Goal: Use online tool/utility: Utilize a website feature to perform a specific function

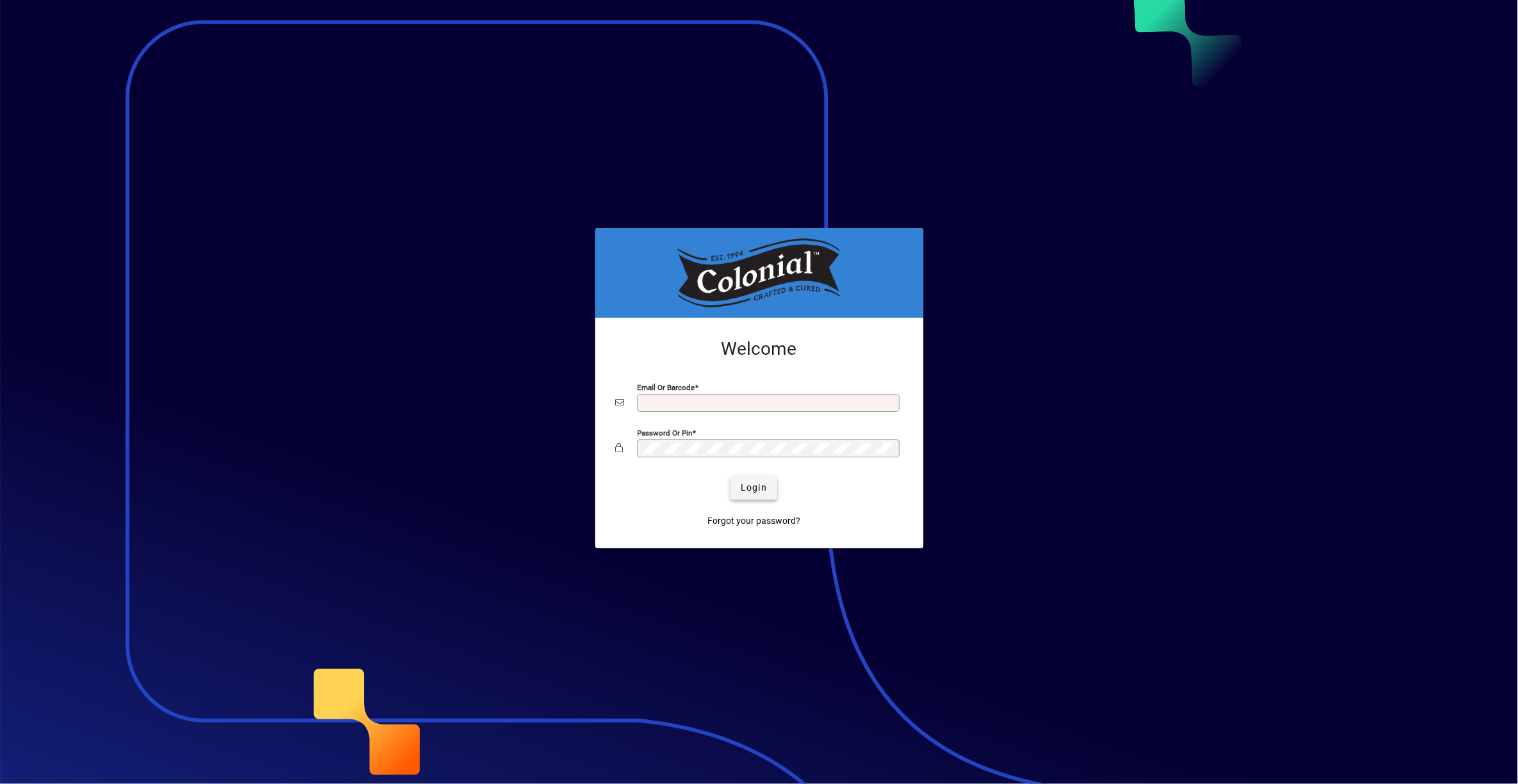
type input "**********"
click at [758, 495] on span "Login" at bounding box center [753, 488] width 26 height 13
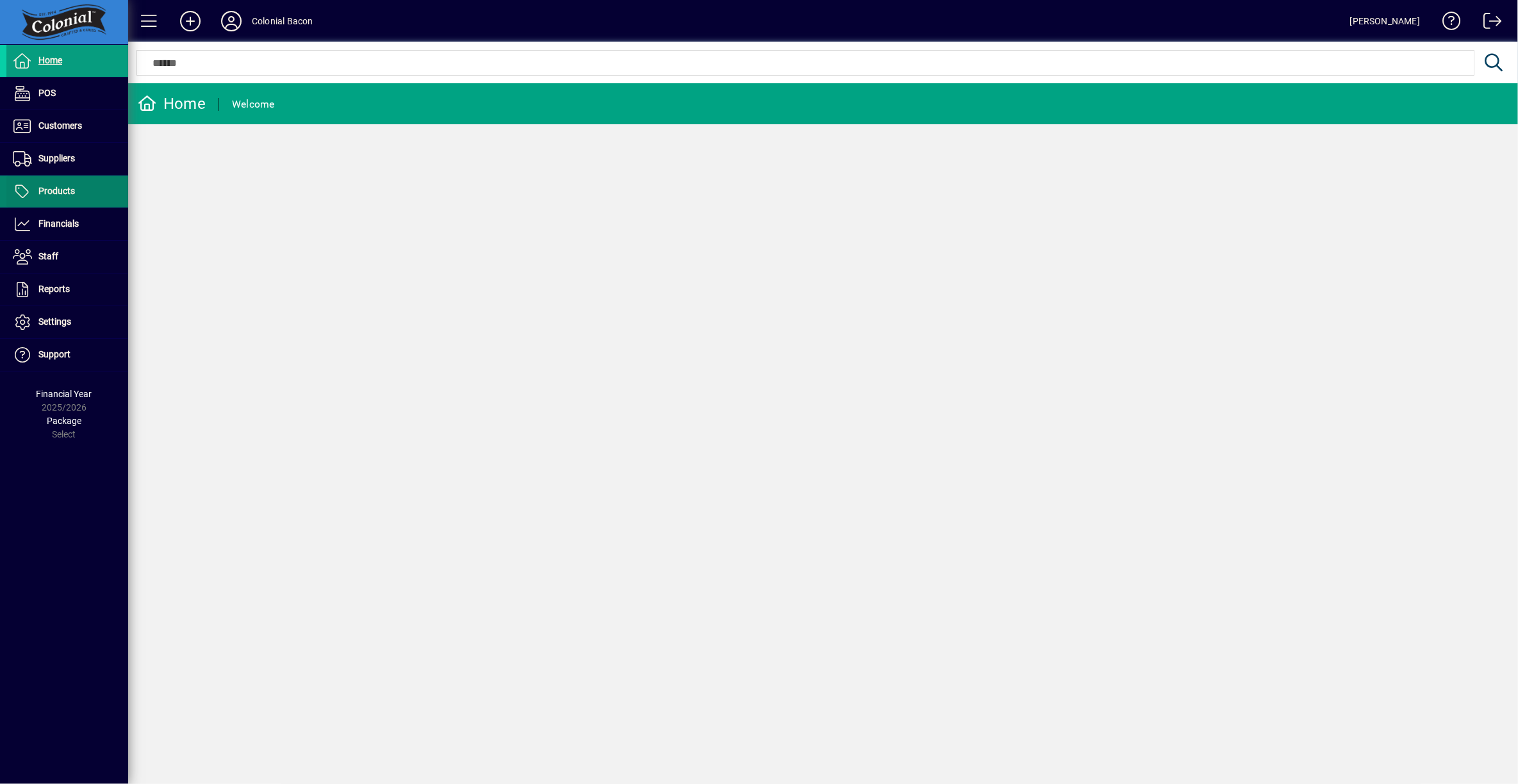
click at [60, 194] on span "Products" at bounding box center [57, 191] width 37 height 10
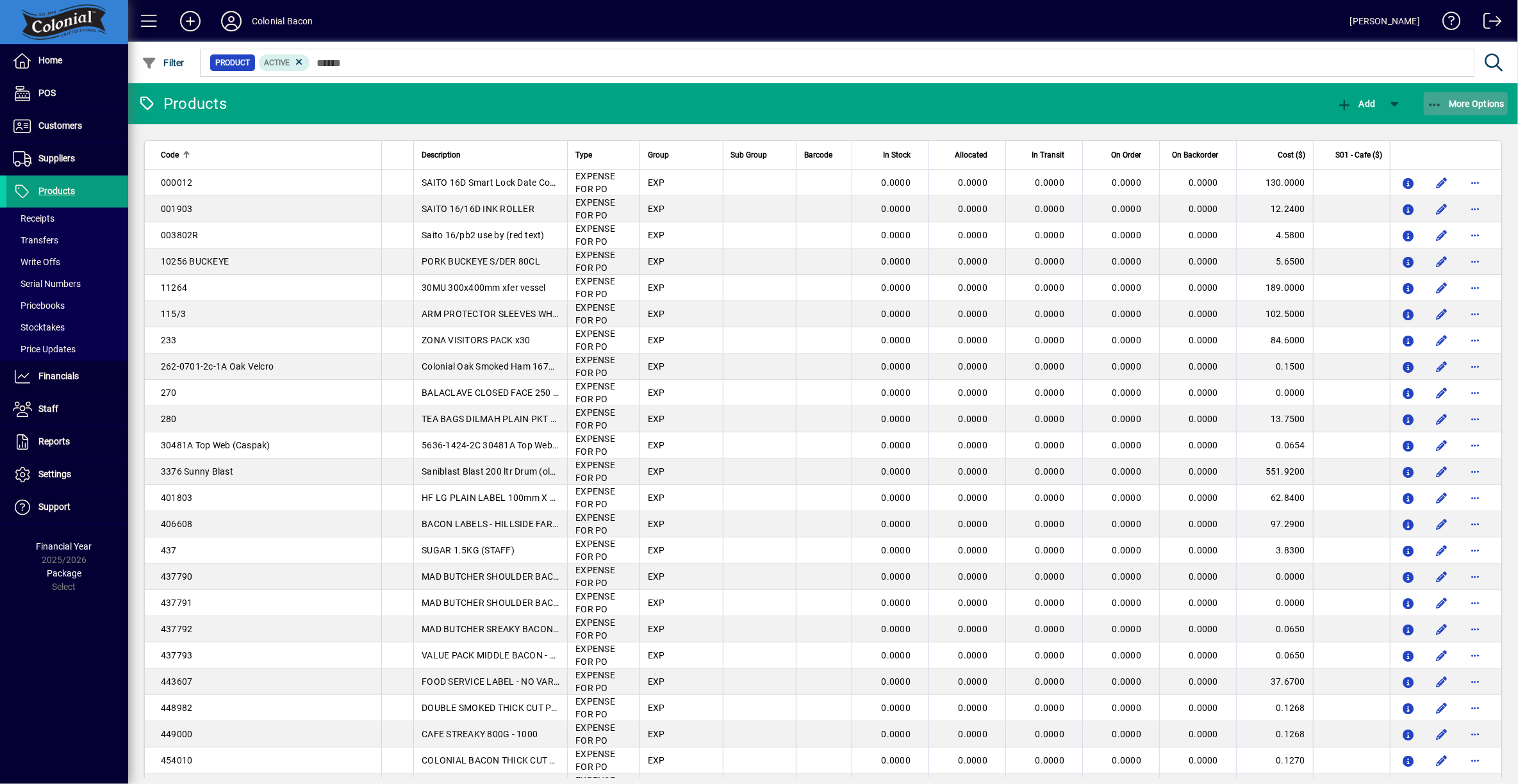
click at [1469, 107] on span "More Options" at bounding box center [1466, 104] width 78 height 10
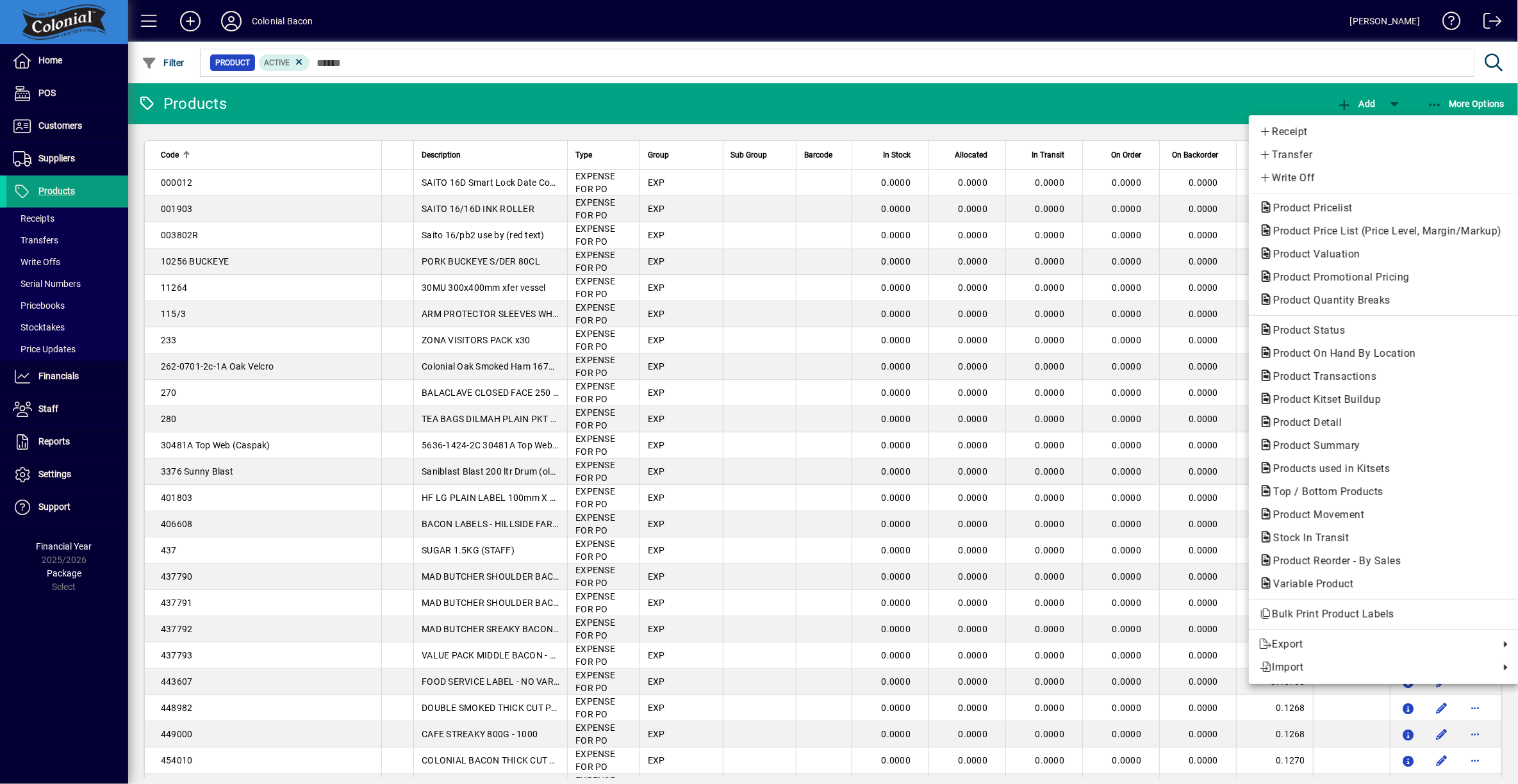
click at [60, 129] on div at bounding box center [759, 392] width 1518 height 784
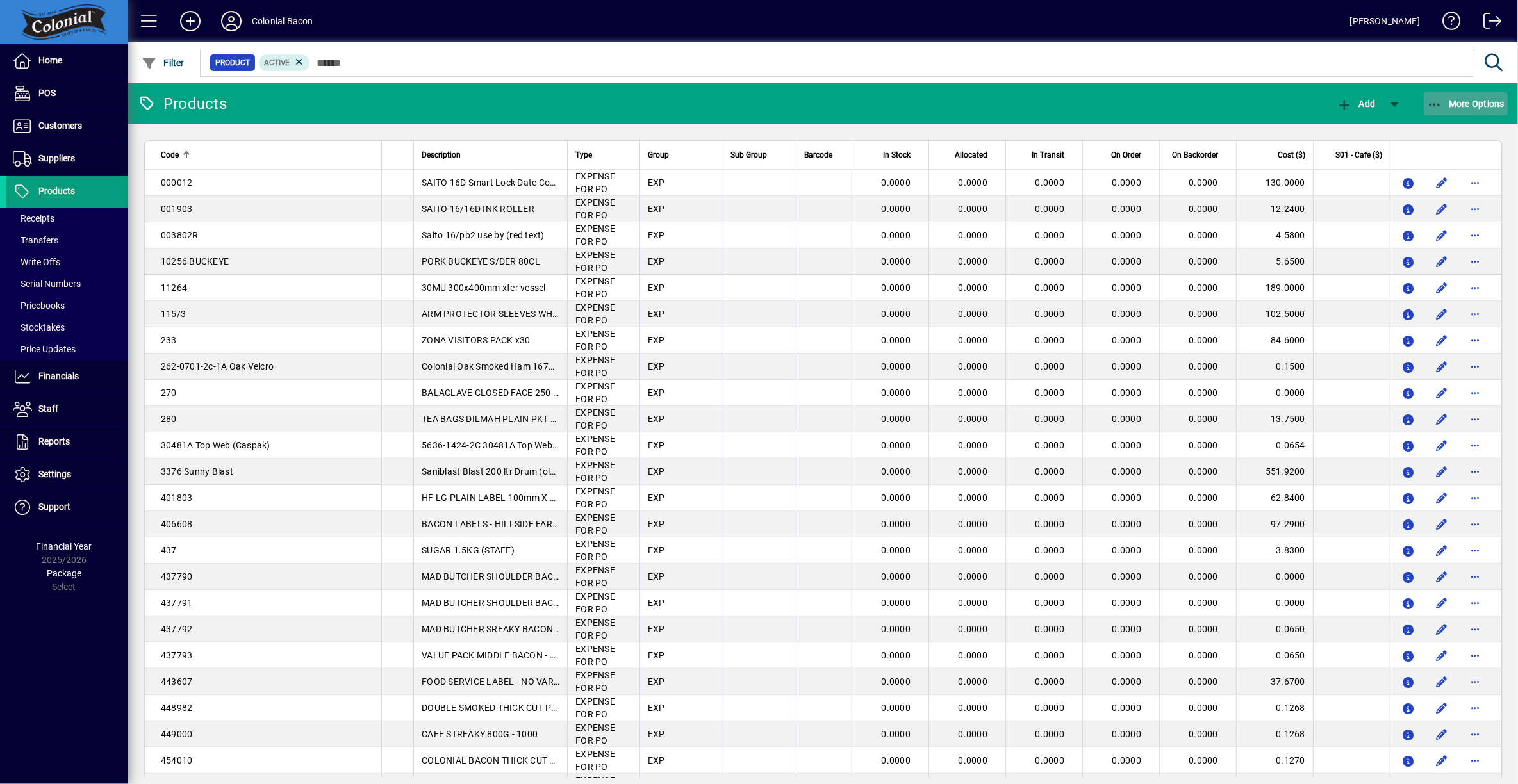
click at [1471, 101] on span "More Options" at bounding box center [1466, 104] width 78 height 10
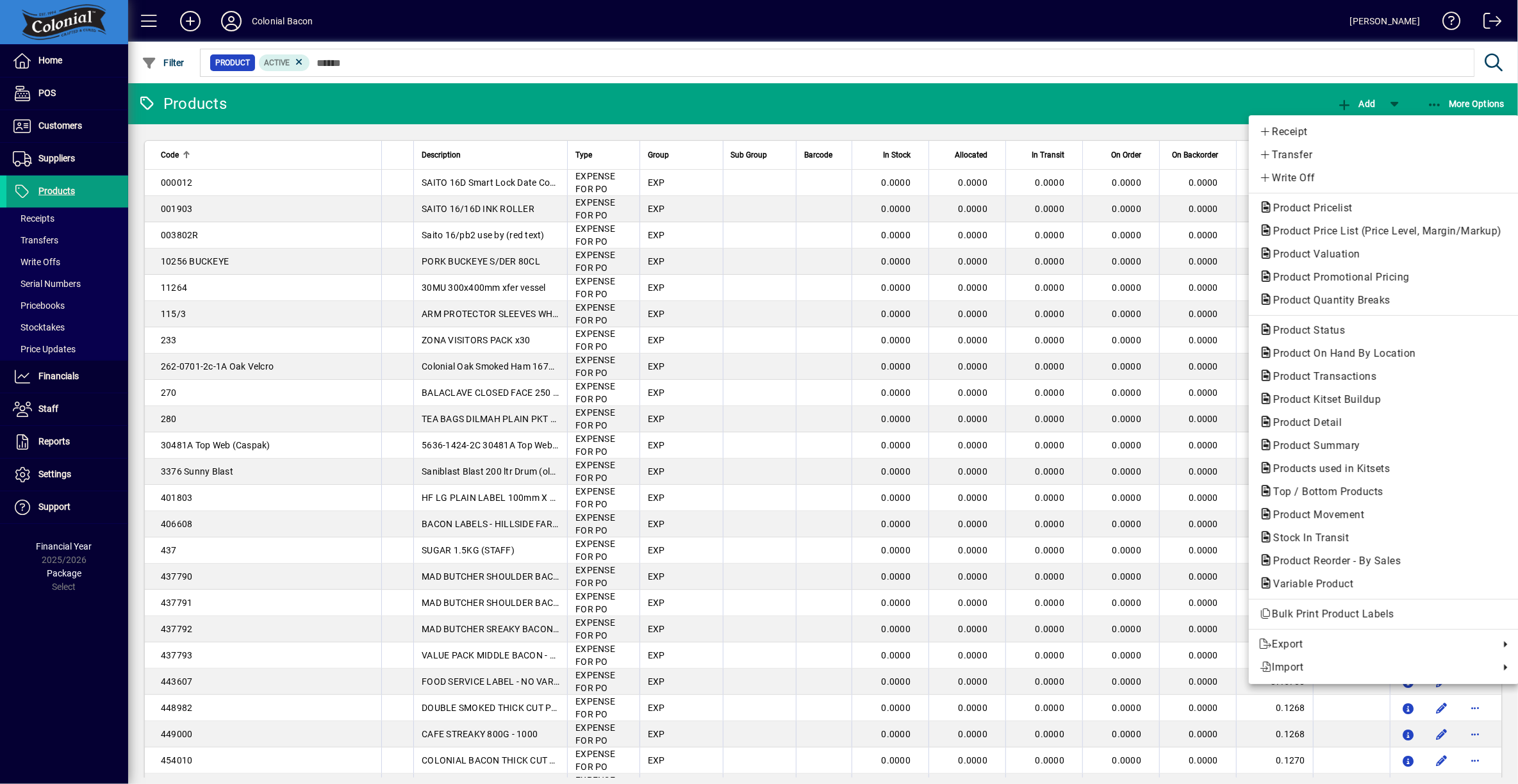
click at [75, 125] on div at bounding box center [759, 392] width 1518 height 784
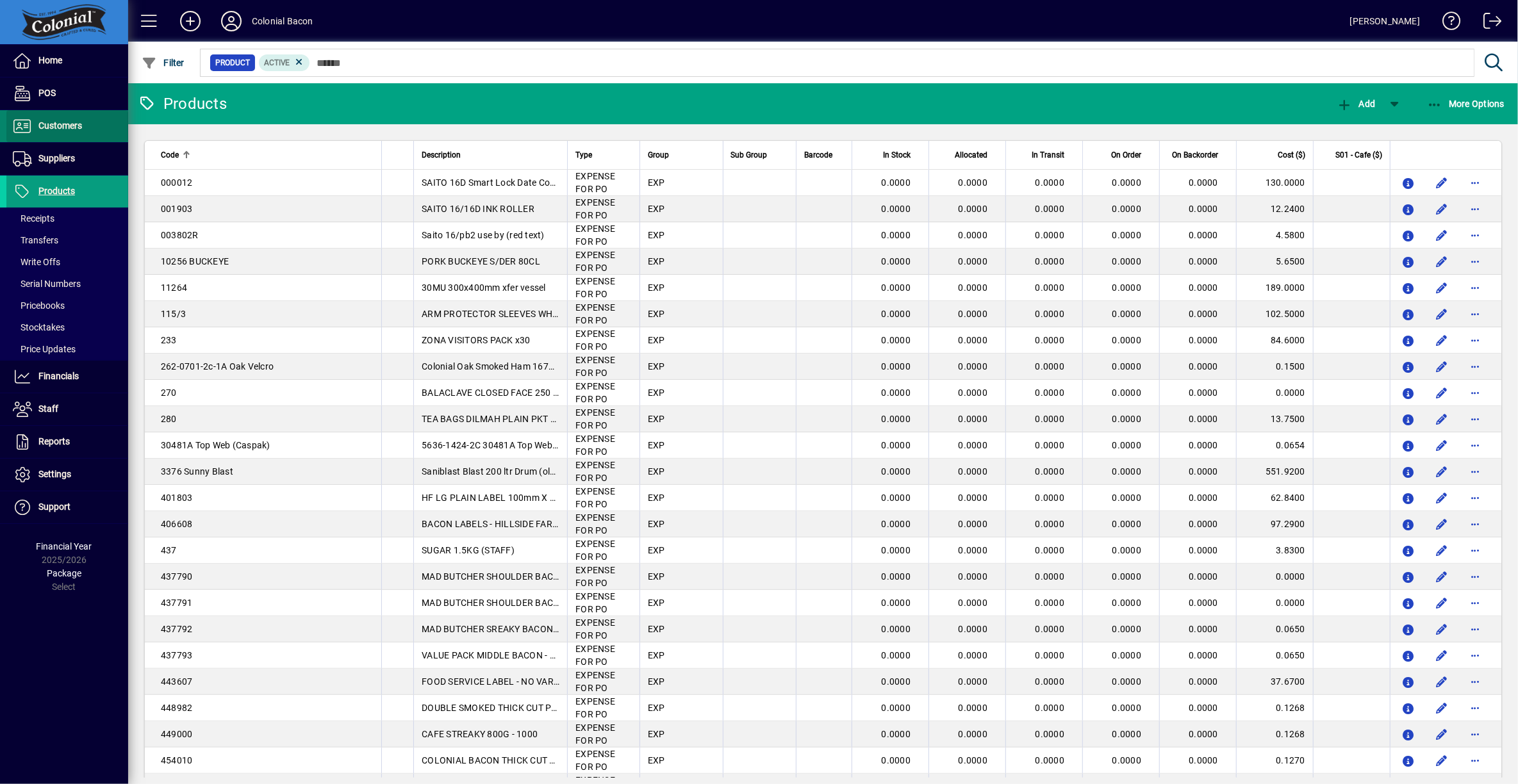
click at [73, 127] on span "Customers" at bounding box center [60, 125] width 43 height 10
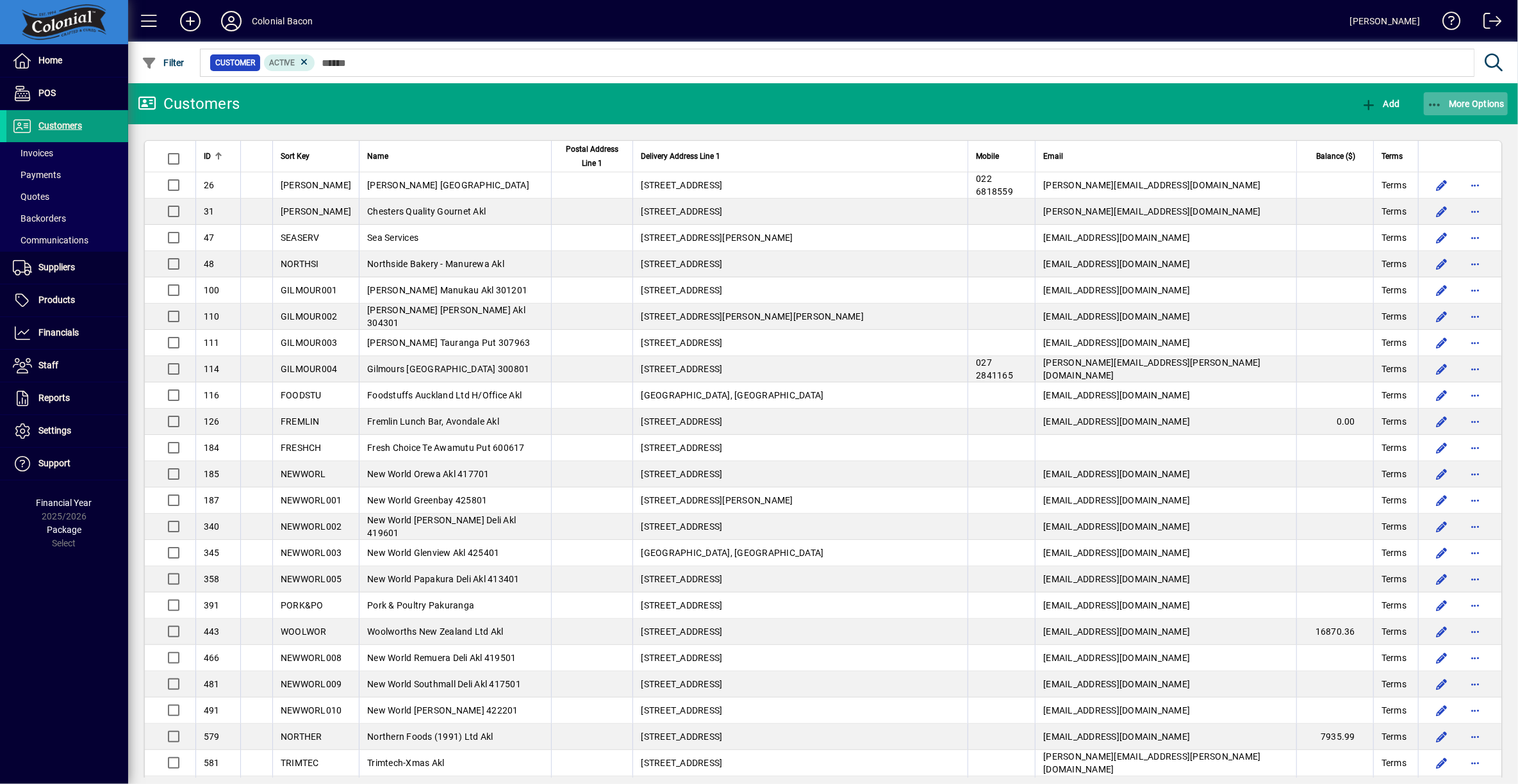
click at [1458, 102] on span "More Options" at bounding box center [1466, 104] width 78 height 10
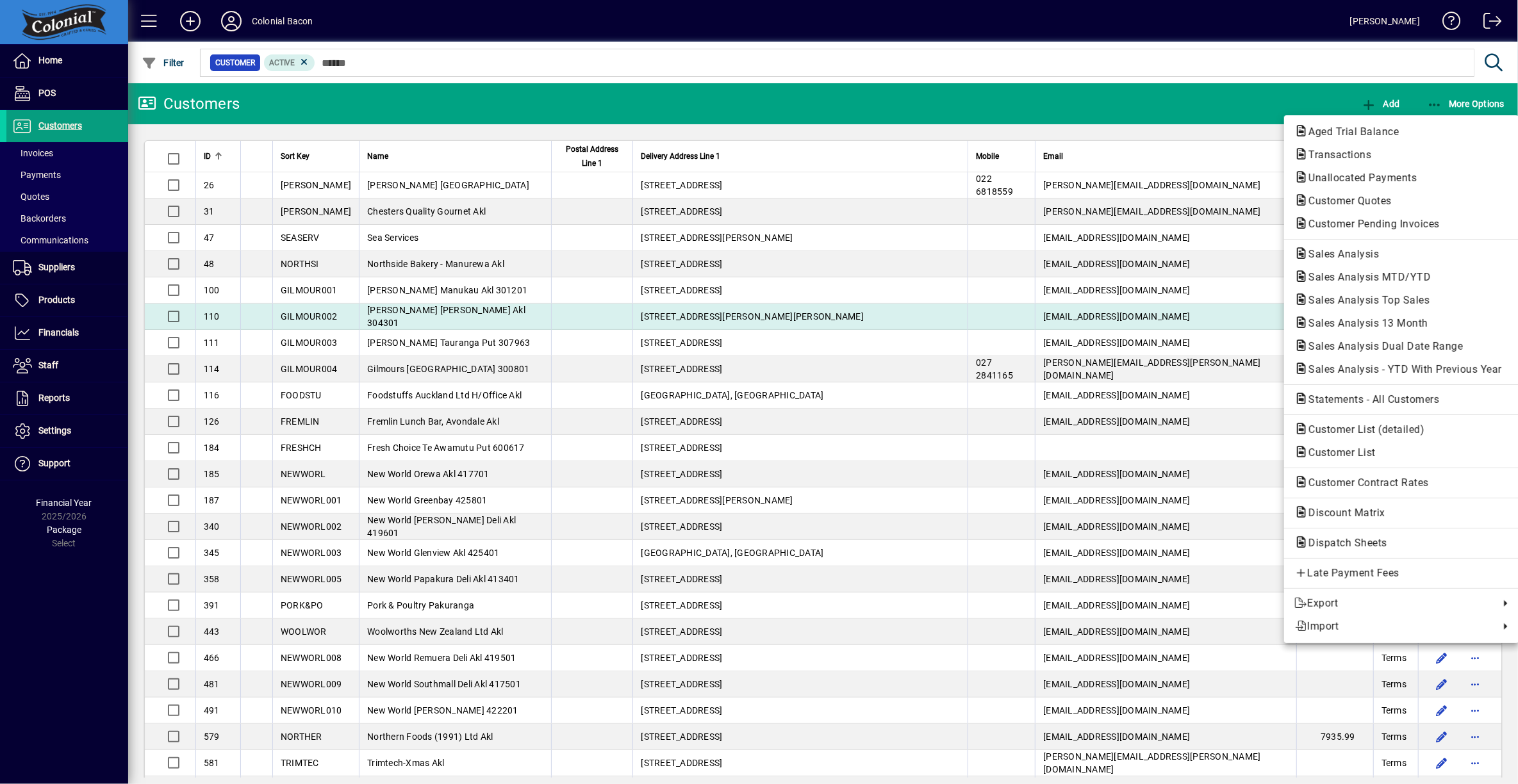
click at [1368, 305] on span "Sales Analysis Top Sales" at bounding box center [1365, 300] width 142 height 12
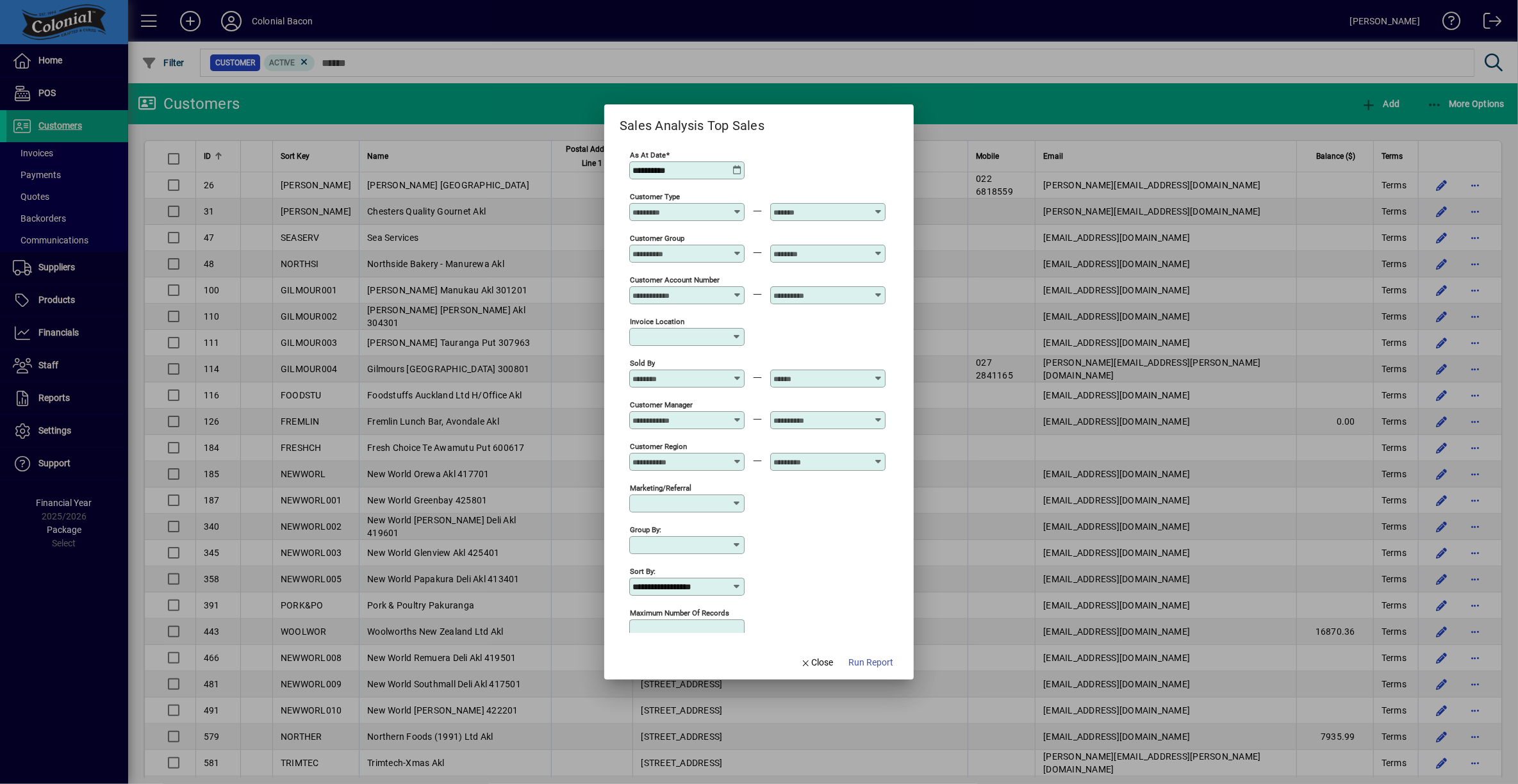
click at [872, 665] on span "Run Report" at bounding box center [871, 662] width 45 height 13
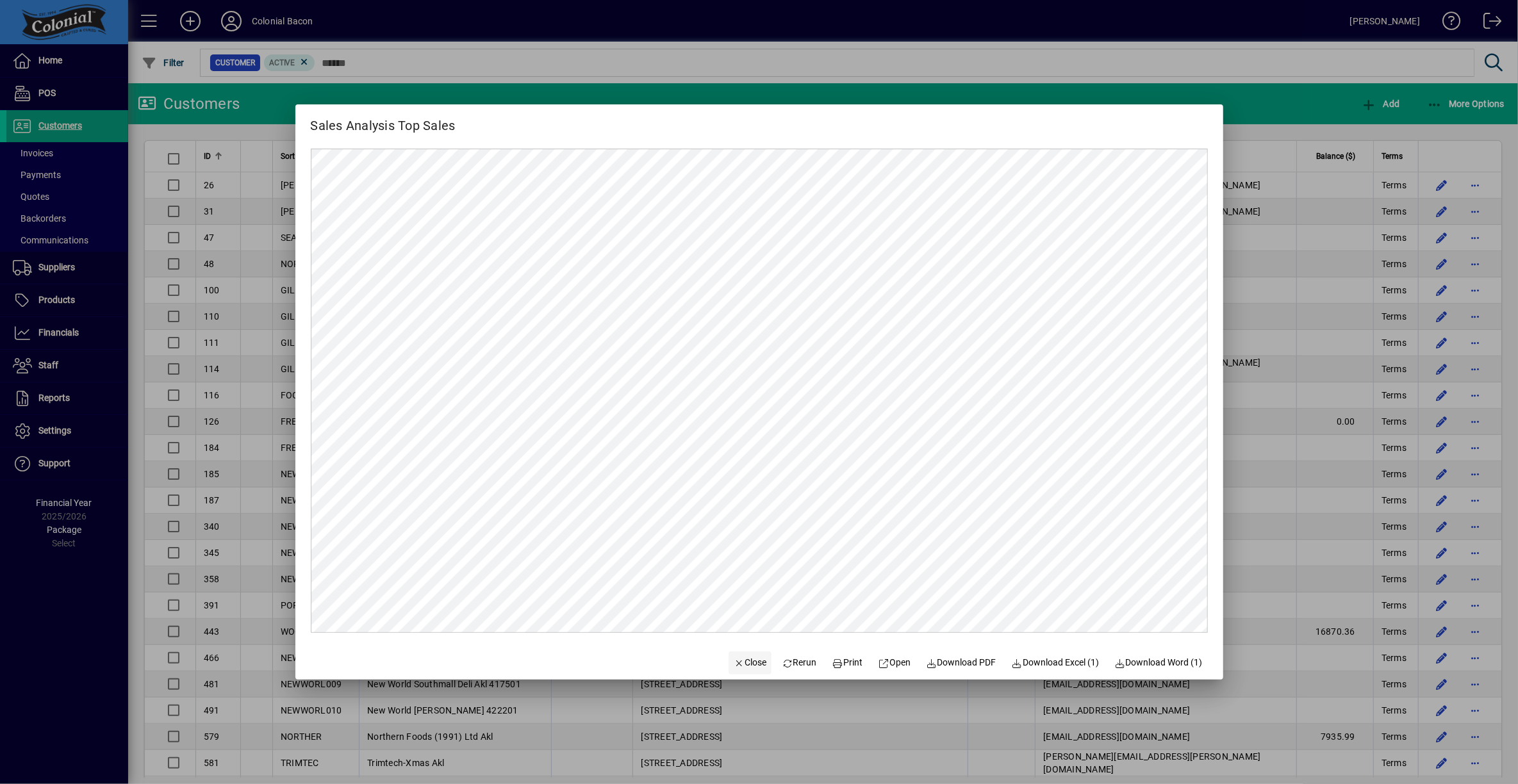
click at [740, 659] on span "Close" at bounding box center [750, 662] width 34 height 13
